Goal: Navigation & Orientation: Find specific page/section

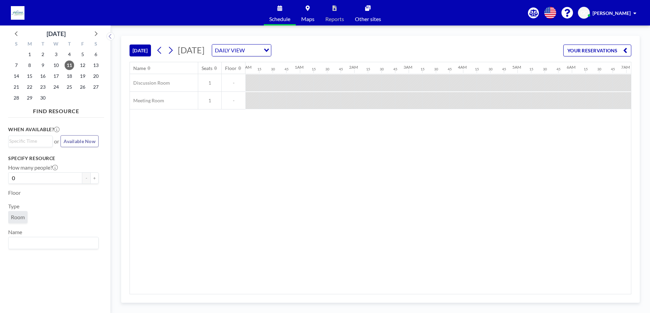
scroll to position [0, 490]
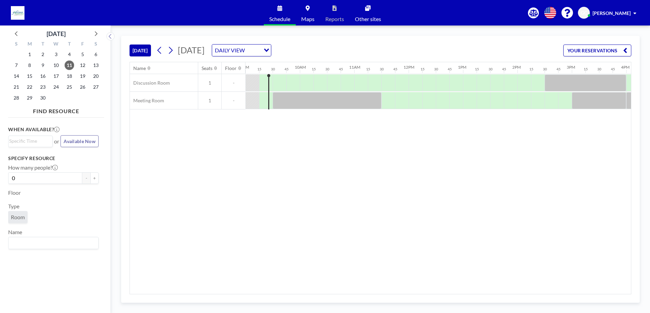
click at [628, 13] on span "[PERSON_NAME]" at bounding box center [612, 13] width 38 height 6
click at [623, 29] on link "Profile" at bounding box center [616, 33] width 61 height 14
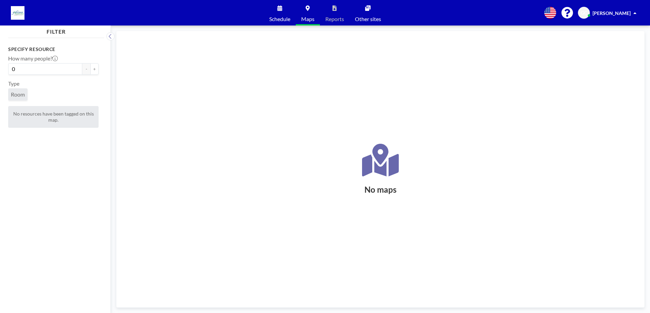
click at [276, 10] on link "Schedule" at bounding box center [280, 12] width 32 height 25
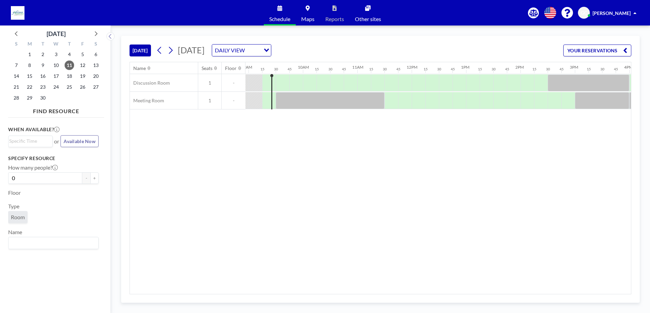
scroll to position [0, 490]
click at [374, 9] on link "Other sites" at bounding box center [367, 12] width 37 height 25
click at [12, 14] on img at bounding box center [18, 13] width 14 height 14
